Goal: Task Accomplishment & Management: Manage account settings

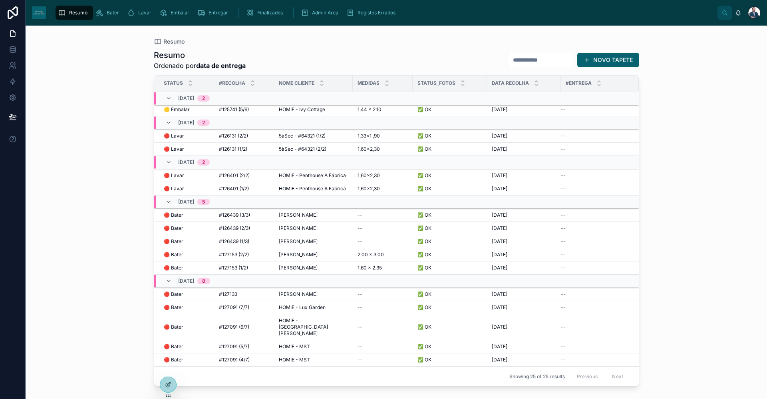
scroll to position [163, 0]
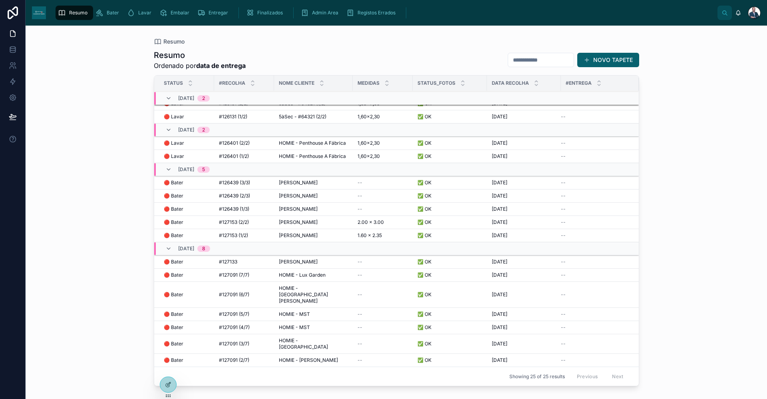
click at [599, 64] on button "NOVO TAPETE" at bounding box center [608, 60] width 62 height 14
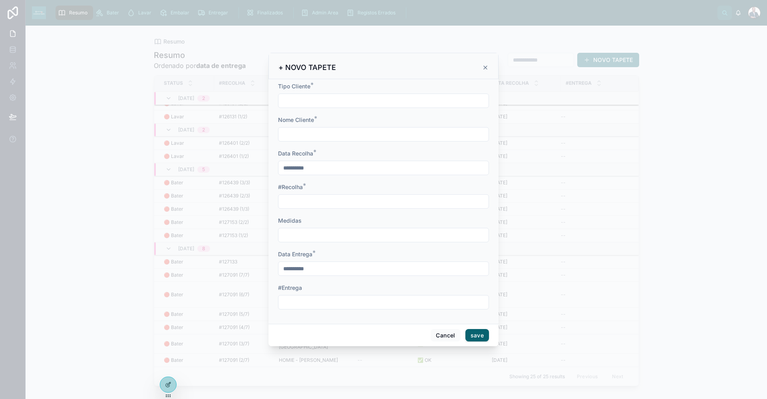
click at [320, 101] on input "text" at bounding box center [383, 100] width 210 height 11
type input "*"
click at [302, 131] on input "text" at bounding box center [383, 134] width 210 height 11
type input "**********"
click at [295, 194] on div at bounding box center [383, 201] width 211 height 14
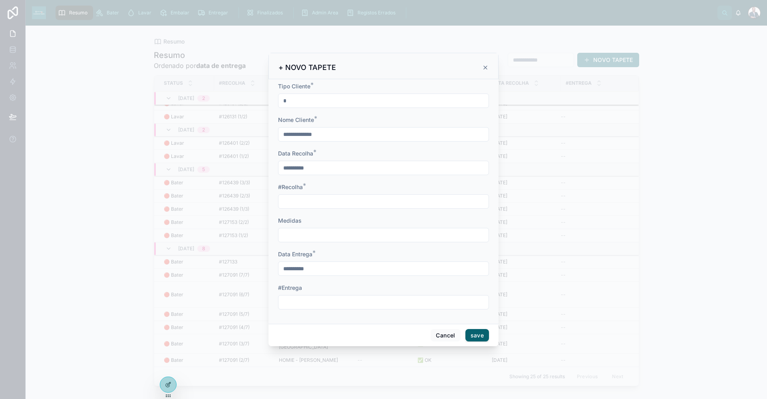
click at [294, 198] on input "text" at bounding box center [383, 201] width 210 height 11
type input "**********"
click at [476, 336] on button "save" at bounding box center [477, 335] width 24 height 13
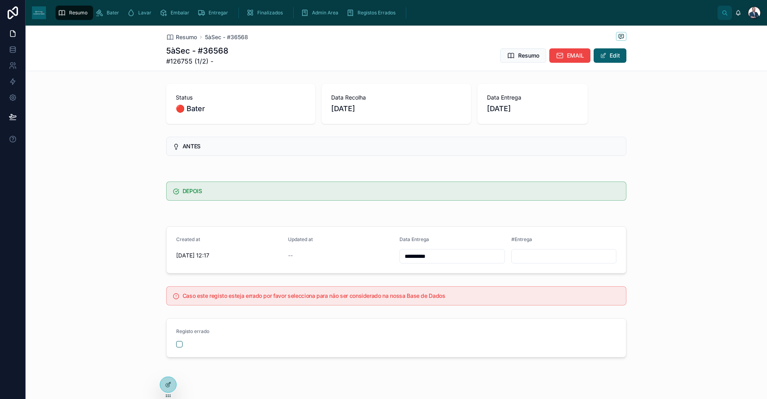
click at [194, 34] on span "Resumo" at bounding box center [186, 37] width 21 height 8
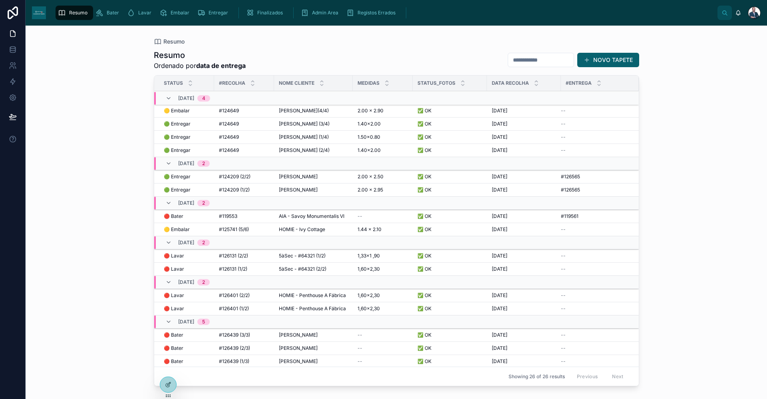
click at [624, 67] on button "NOVO TAPETE" at bounding box center [608, 60] width 62 height 14
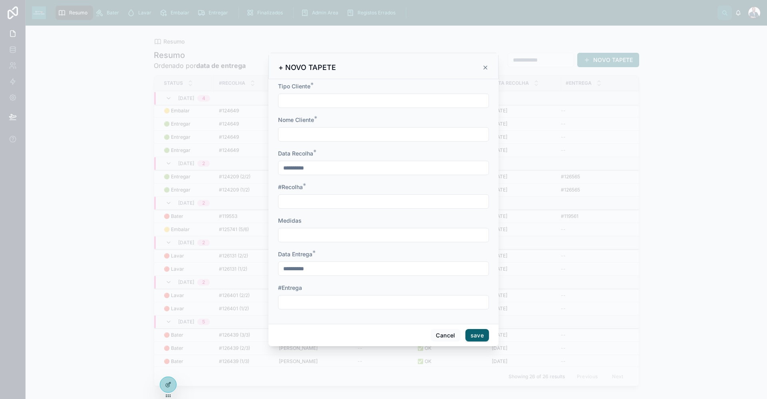
click at [296, 99] on input "text" at bounding box center [383, 100] width 210 height 11
type input "*"
type input "**********"
click at [313, 138] on input "**********" at bounding box center [383, 134] width 210 height 11
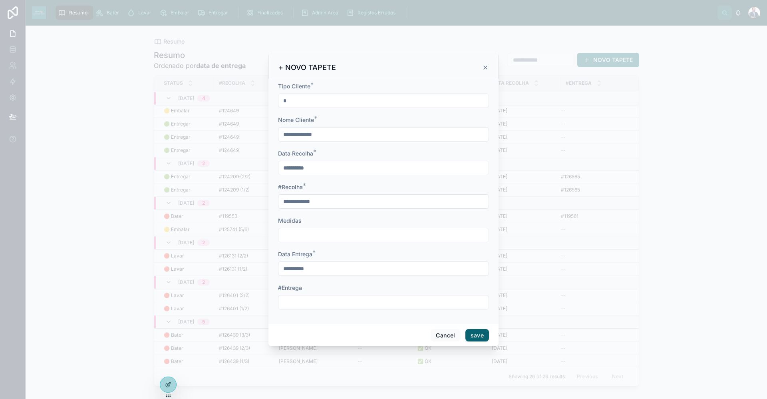
drag, startPoint x: 309, startPoint y: 132, endPoint x: 383, endPoint y: 131, distance: 74.7
click at [359, 133] on input "**********" at bounding box center [383, 134] width 210 height 11
type input "**********"
click at [312, 200] on input "**********" at bounding box center [383, 201] width 210 height 11
type input "**********"
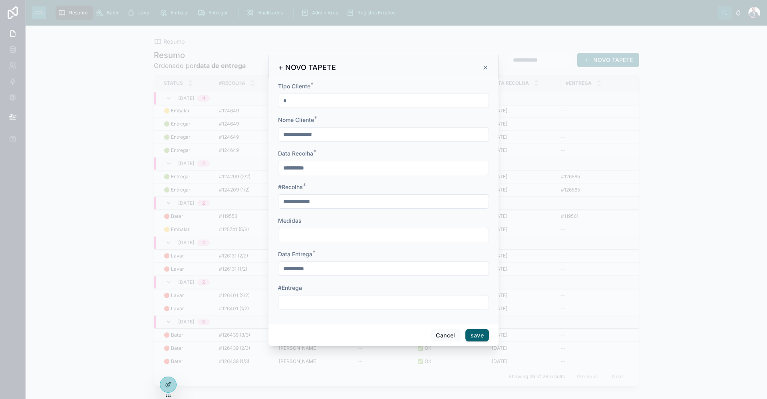
click at [334, 233] on input "text" at bounding box center [383, 234] width 210 height 11
type input "**********"
click at [477, 336] on button "save" at bounding box center [477, 335] width 24 height 13
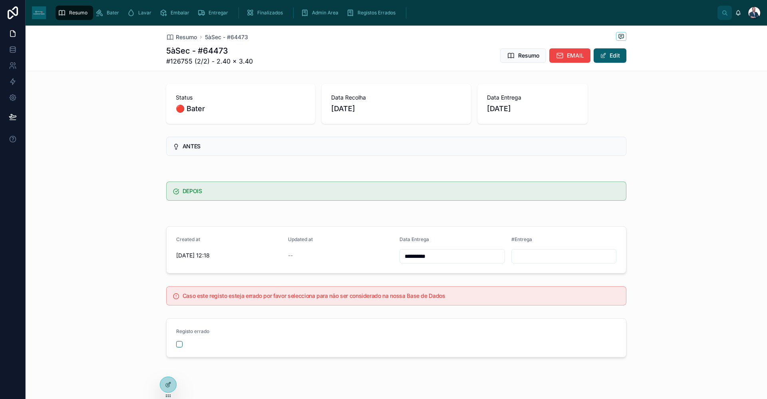
click at [192, 38] on span "Resumo" at bounding box center [186, 37] width 21 height 8
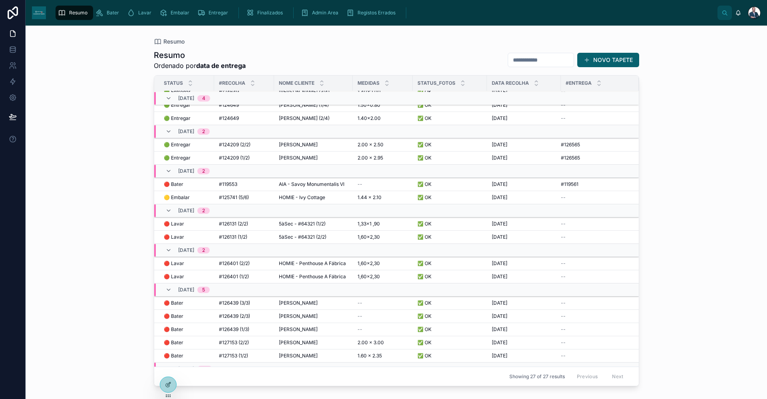
scroll to position [80, 0]
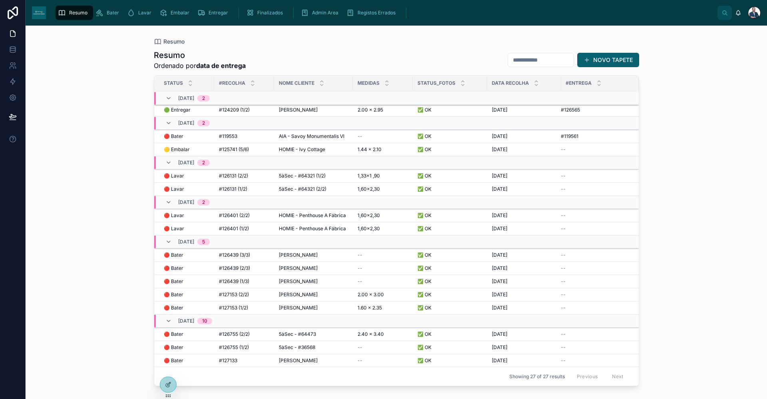
click at [119, 12] on div "Bater" at bounding box center [108, 12] width 27 height 13
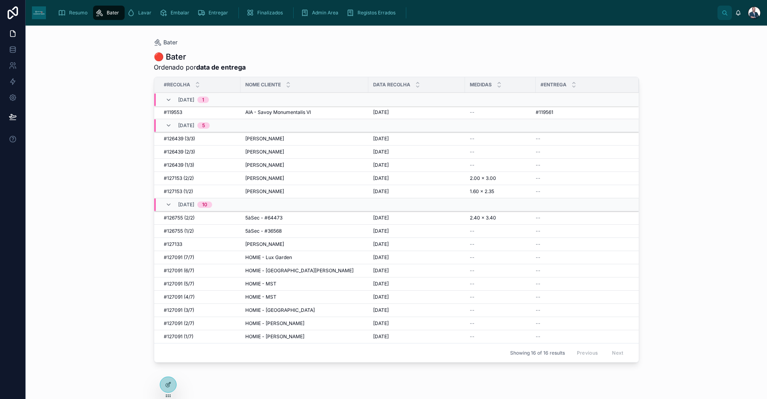
click at [280, 230] on span "5àSec - #36568" at bounding box center [263, 231] width 36 height 6
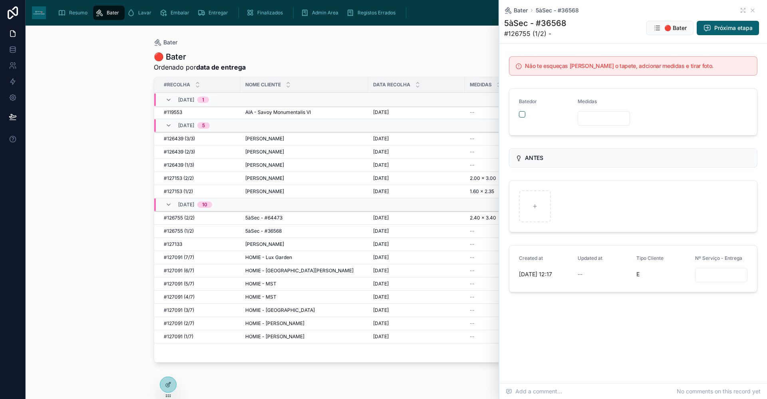
click at [586, 118] on input "text" at bounding box center [604, 118] width 52 height 11
type input "**********"
click at [524, 10] on span "Bater" at bounding box center [521, 10] width 14 height 8
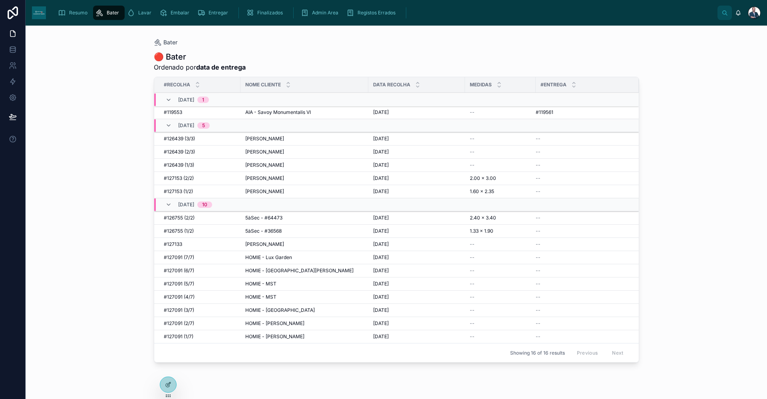
click at [108, 20] on div "Resumo Bater Lavar Embalar Entregar Finalizados Admin Area Registos Errados" at bounding box center [384, 13] width 665 height 18
click at [80, 10] on span "Resumo" at bounding box center [78, 13] width 18 height 6
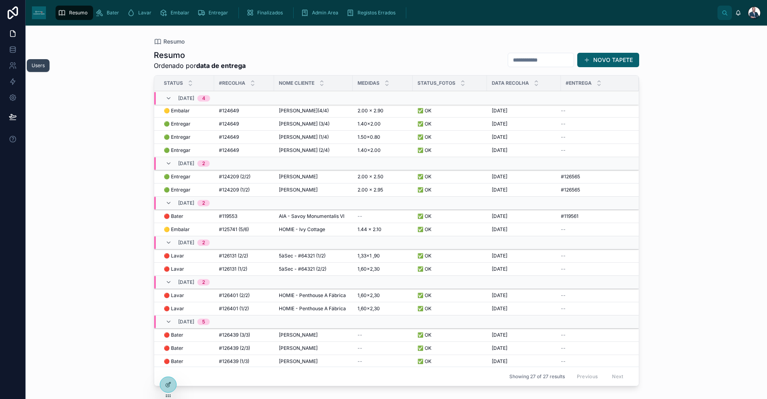
click at [13, 68] on icon at bounding box center [13, 65] width 8 height 8
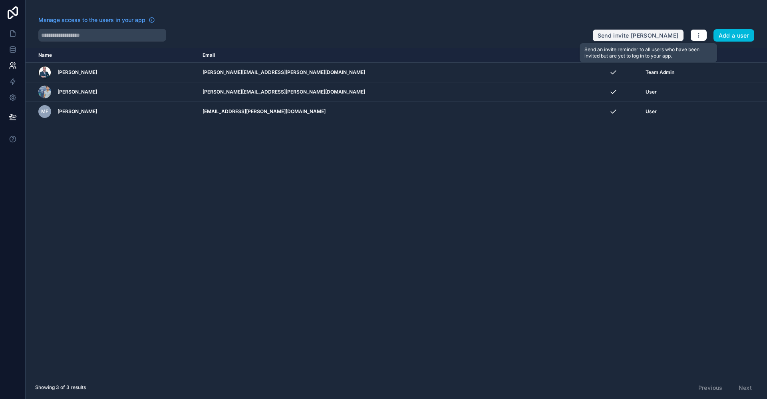
click at [655, 34] on button "Send invite [PERSON_NAME]" at bounding box center [637, 35] width 91 height 13
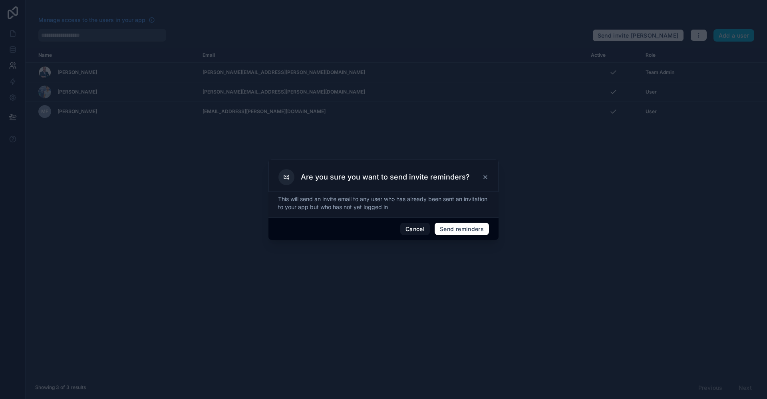
click at [420, 230] on button "Cancel" at bounding box center [415, 228] width 30 height 13
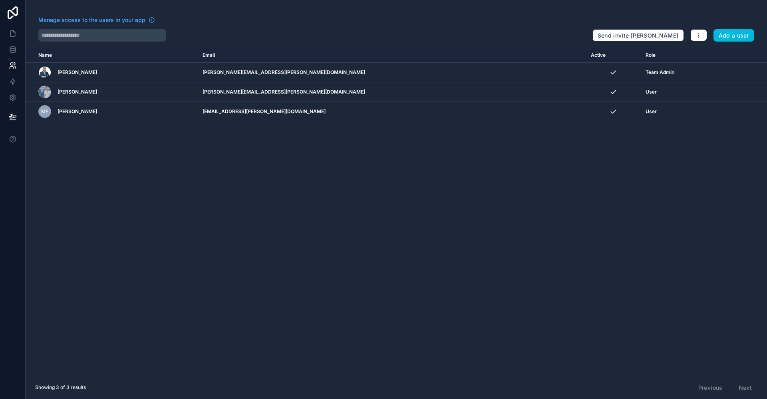
click at [157, 103] on td "MF [PERSON_NAME]" at bounding box center [112, 112] width 172 height 20
click at [0, 0] on icon "scrollable content" at bounding box center [0, 0] width 0 height 0
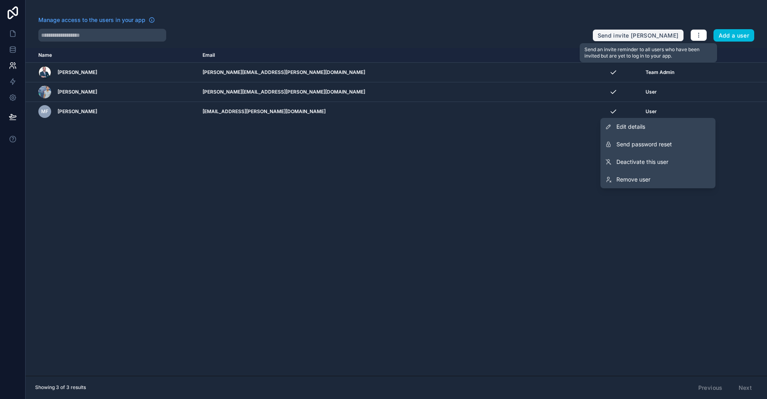
click at [672, 37] on button "Send invite [PERSON_NAME]" at bounding box center [637, 35] width 91 height 13
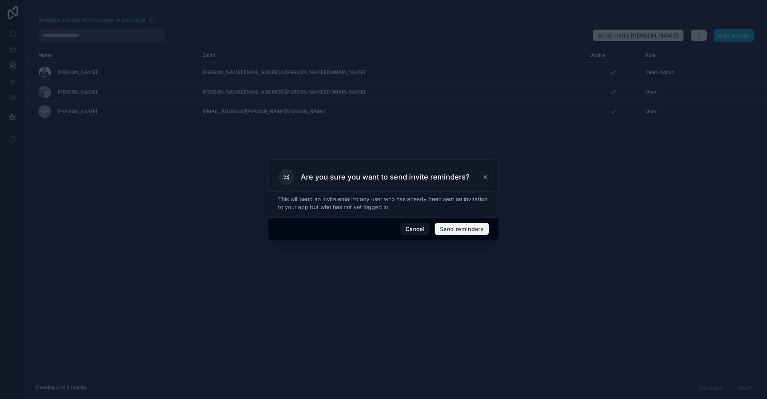
click at [468, 228] on button "Send reminders" at bounding box center [461, 228] width 54 height 13
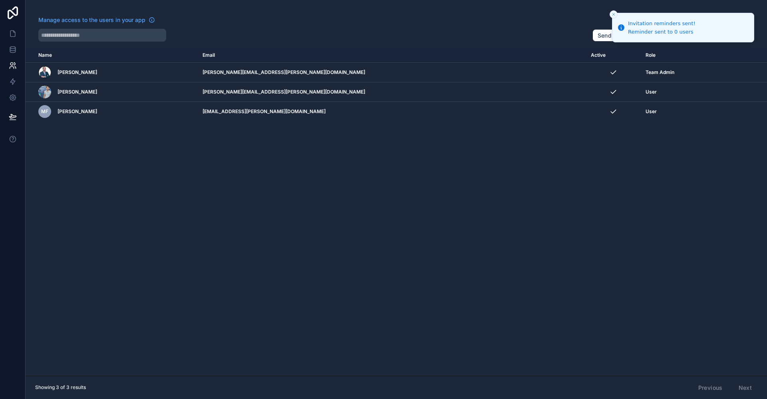
click at [612, 18] on button "Close toast" at bounding box center [613, 14] width 8 height 8
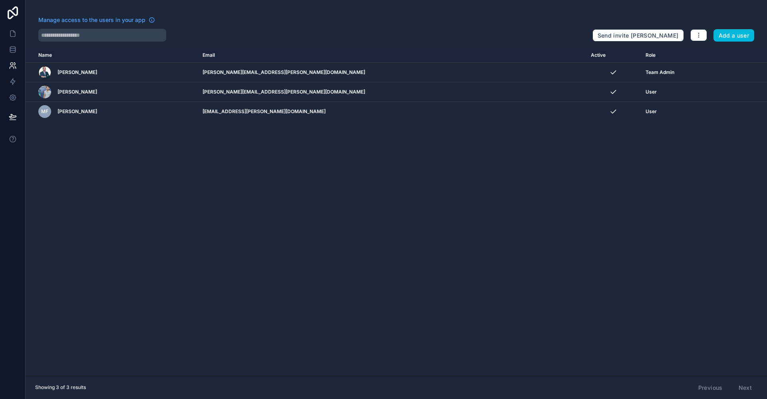
click at [181, 109] on div "MF [PERSON_NAME]" at bounding box center [115, 111] width 155 height 13
click at [0, 0] on icon "scrollable content" at bounding box center [0, 0] width 0 height 0
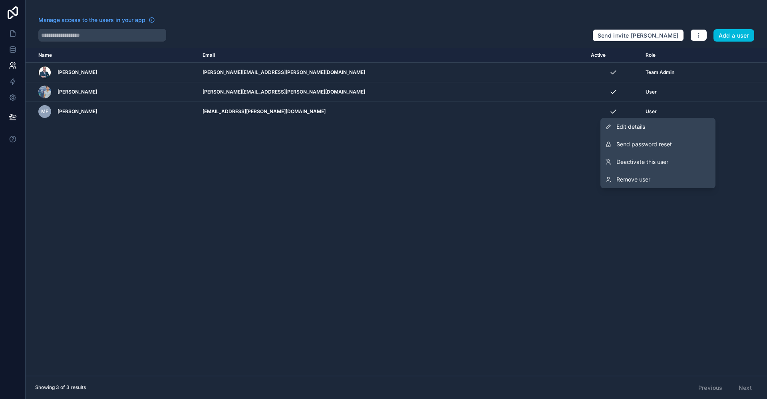
click at [665, 147] on span "Send password reset" at bounding box center [644, 144] width 56 height 8
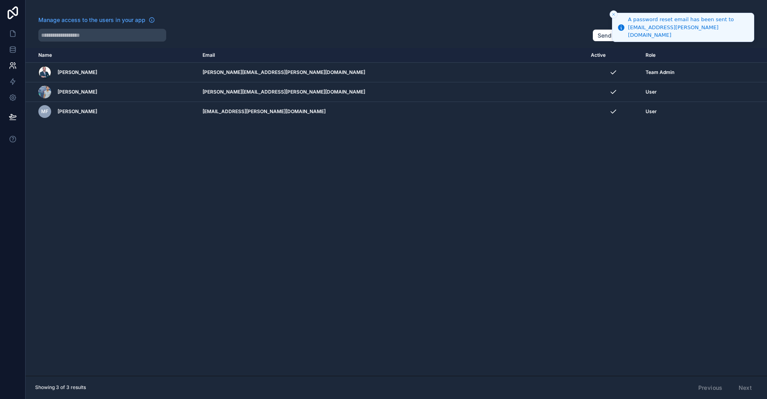
click at [614, 16] on icon "Close toast" at bounding box center [613, 14] width 5 height 5
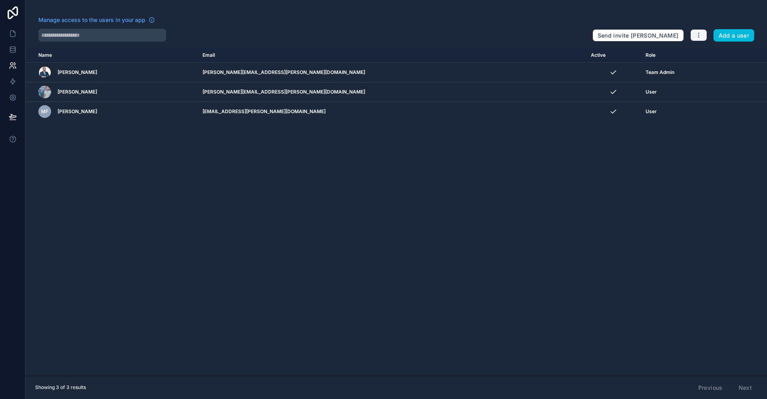
click at [696, 38] on icon "button" at bounding box center [698, 35] width 6 height 6
click at [702, 51] on link "Manage roles" at bounding box center [717, 54] width 56 height 13
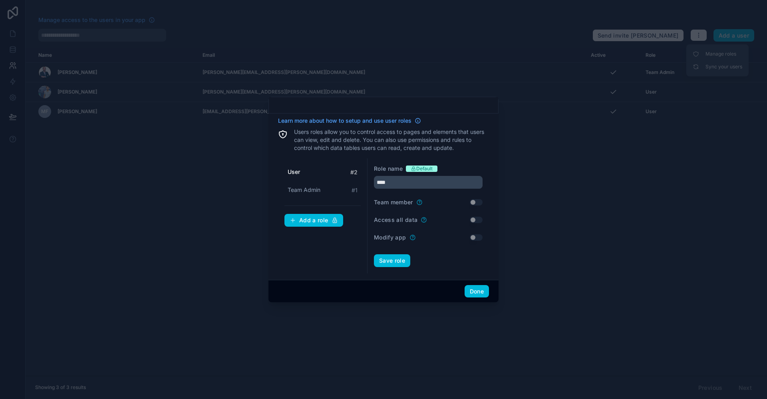
click at [476, 293] on button "Done" at bounding box center [476, 291] width 24 height 13
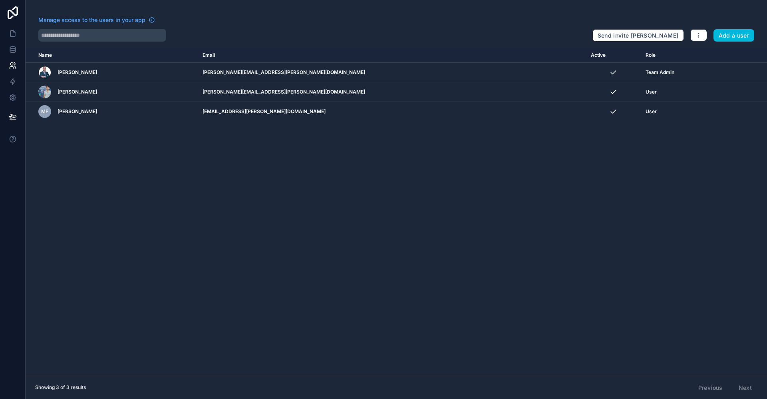
click at [0, 0] on icon "scrollable content" at bounding box center [0, 0] width 0 height 0
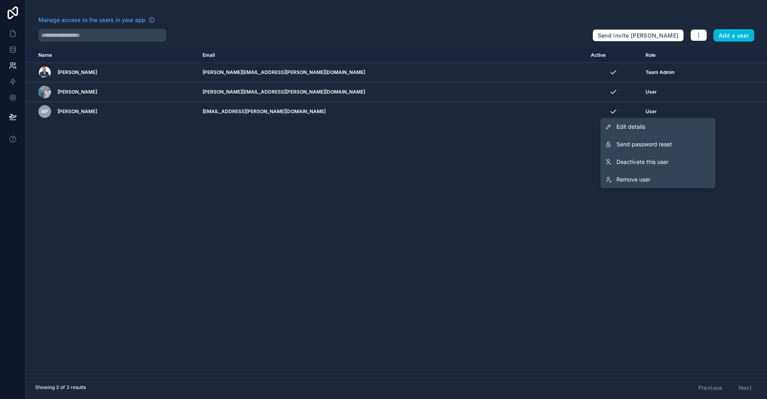
click at [631, 180] on span "Remove user" at bounding box center [633, 179] width 34 height 8
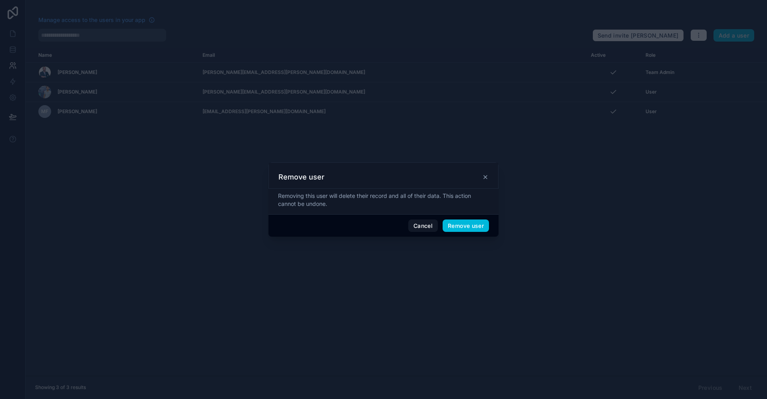
click at [469, 229] on button "Remove user" at bounding box center [465, 225] width 46 height 13
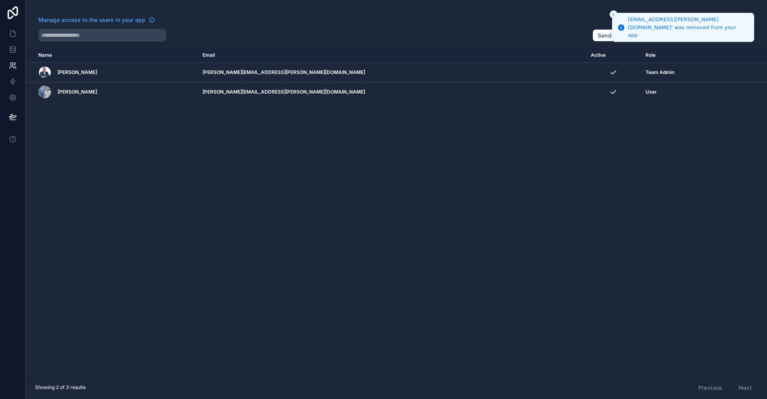
click at [616, 14] on button "Close toast" at bounding box center [613, 14] width 8 height 8
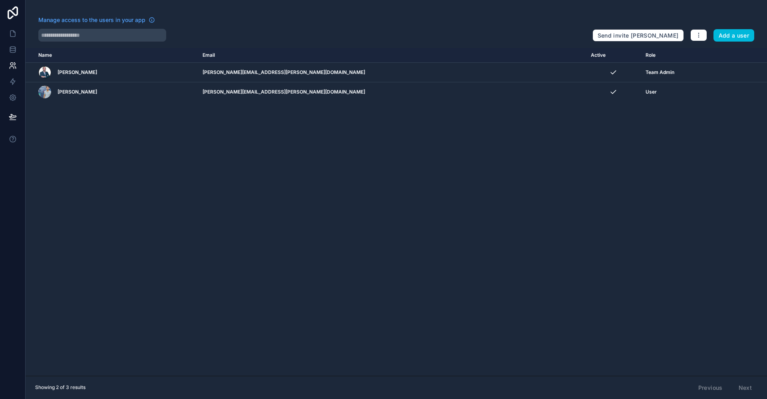
click at [720, 34] on button "Add a user" at bounding box center [733, 35] width 41 height 13
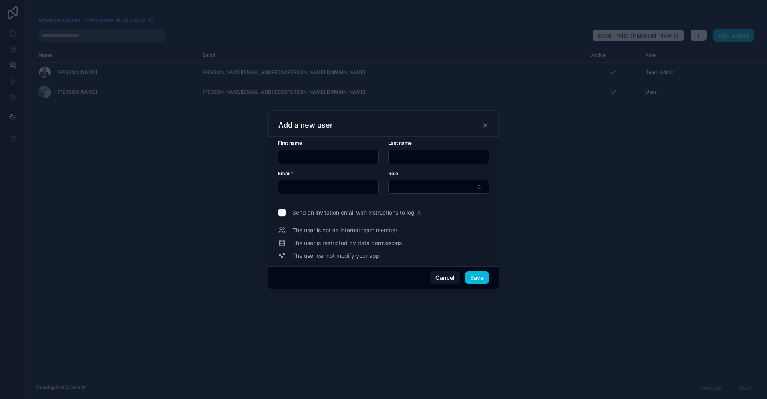
click at [347, 147] on div "First name" at bounding box center [328, 152] width 101 height 24
click at [349, 155] on input "text" at bounding box center [328, 156] width 100 height 11
type input "*****"
type input "*******"
type input "**********"
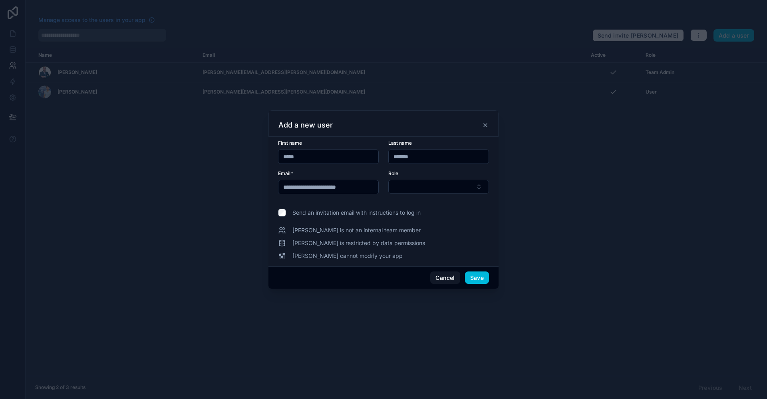
click at [456, 180] on button "Select Button" at bounding box center [438, 187] width 101 height 14
click at [436, 217] on div "User" at bounding box center [438, 218] width 111 height 13
click at [304, 212] on span "Send an invitation email with instructions to log in" at bounding box center [356, 213] width 128 height 8
click at [479, 274] on button "Save" at bounding box center [477, 278] width 24 height 13
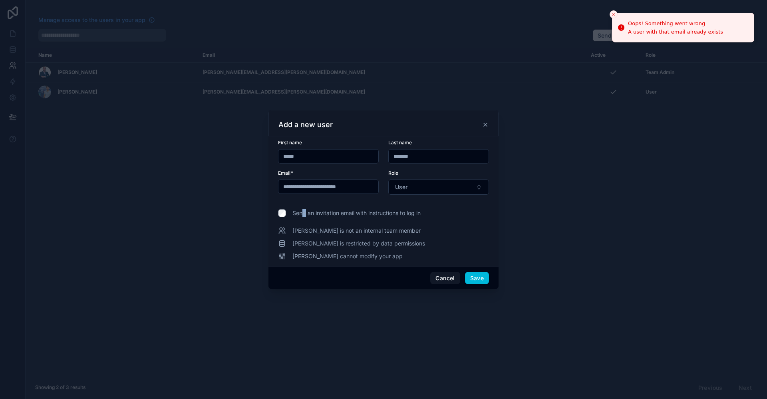
click at [615, 17] on button "Close toast" at bounding box center [613, 14] width 8 height 8
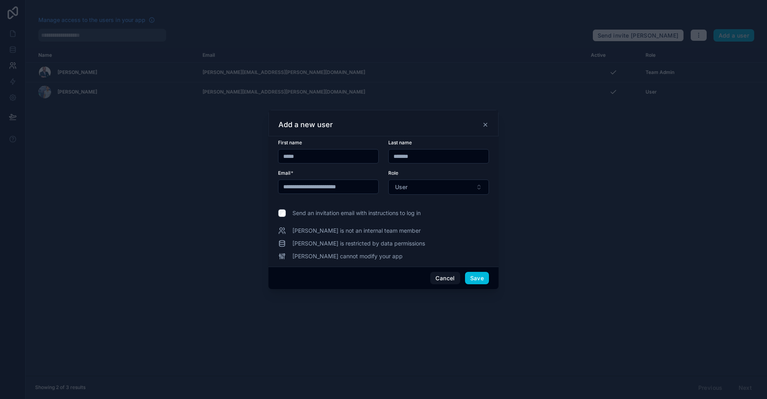
click at [583, 165] on div at bounding box center [383, 199] width 767 height 399
click at [482, 127] on icon at bounding box center [485, 124] width 6 height 6
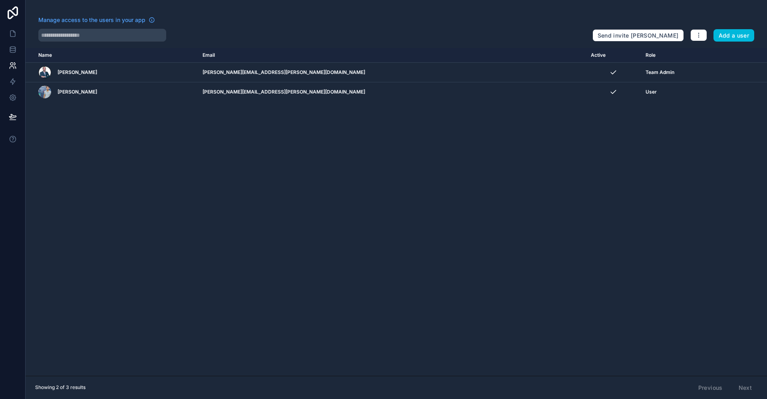
click at [723, 38] on button "Add a user" at bounding box center [733, 35] width 41 height 13
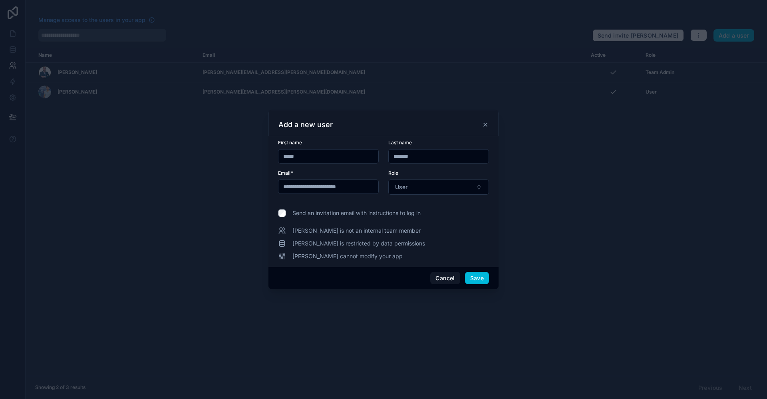
click at [472, 277] on button "Save" at bounding box center [477, 278] width 24 height 13
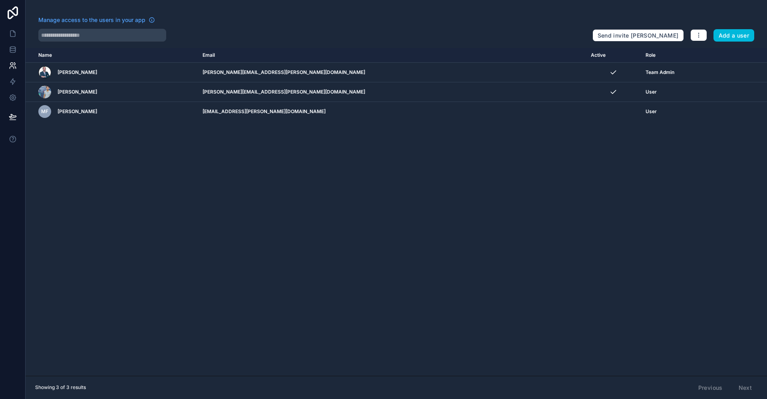
click at [504, 286] on div "Name Email Active Role [DOMAIN_NAME] [PERSON_NAME] [PERSON_NAME][EMAIL_ADDRESS]…" at bounding box center [396, 211] width 741 height 327
drag, startPoint x: 12, startPoint y: 15, endPoint x: 14, endPoint y: 19, distance: 4.3
click at [12, 15] on icon at bounding box center [13, 12] width 16 height 13
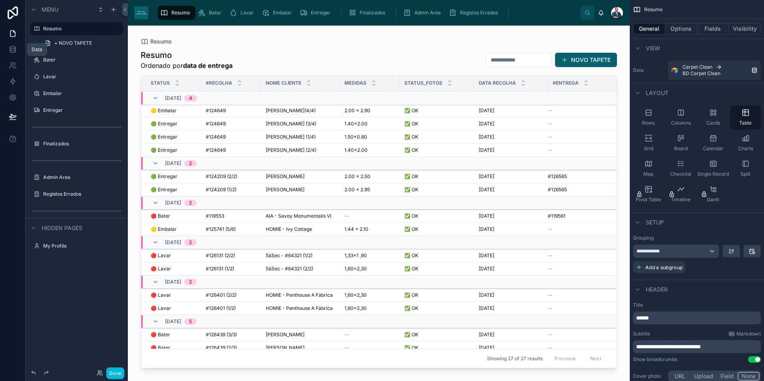
click at [14, 45] on link at bounding box center [12, 50] width 25 height 16
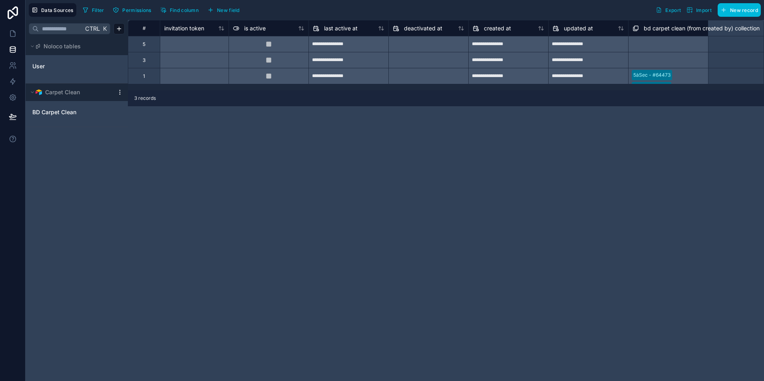
scroll to position [0, 515]
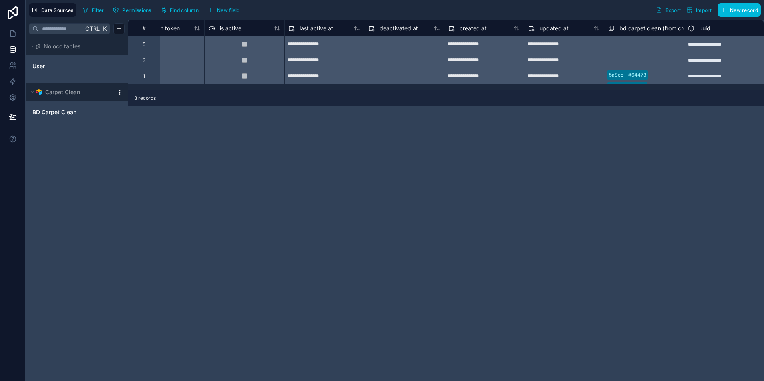
click at [588, 52] on div "**********" at bounding box center [564, 60] width 80 height 16
click at [589, 43] on div "**********" at bounding box center [563, 44] width 79 height 13
click at [216, 25] on div "is active" at bounding box center [224, 29] width 33 height 10
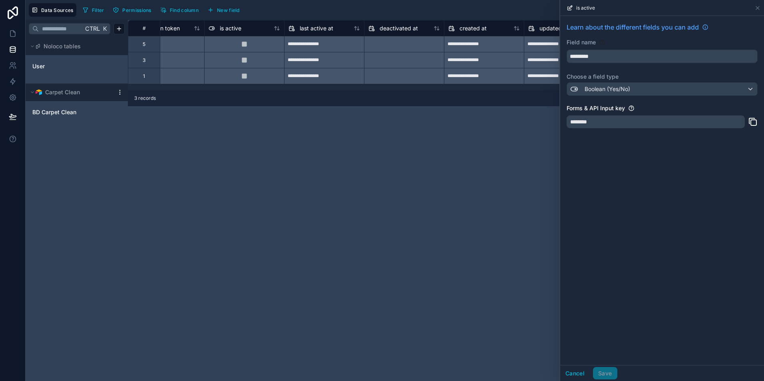
click at [752, 9] on div "is active" at bounding box center [661, 8] width 197 height 16
click at [756, 10] on icon at bounding box center [757, 7] width 3 height 3
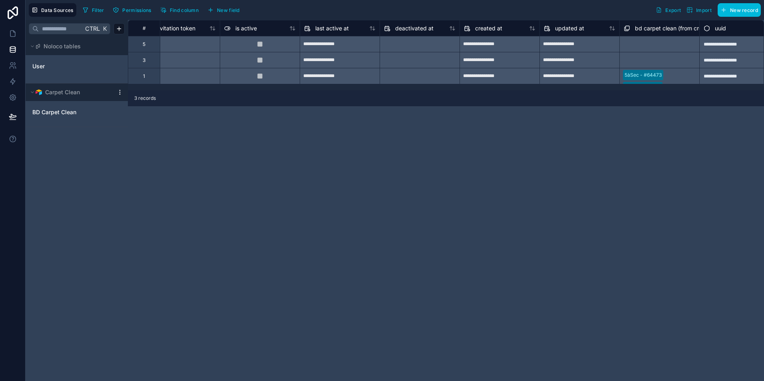
scroll to position [0, 515]
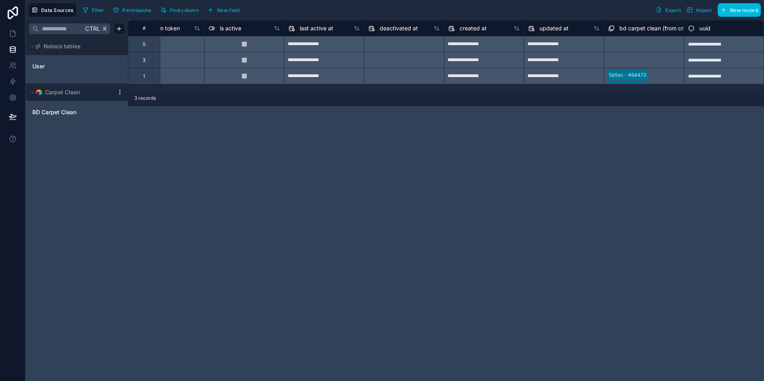
click at [634, 38] on div "Select a bd carpet clean (from created by) collection" at bounding box center [643, 44] width 80 height 16
click at [246, 48] on div at bounding box center [244, 44] width 80 height 16
